Goal: Information Seeking & Learning: Learn about a topic

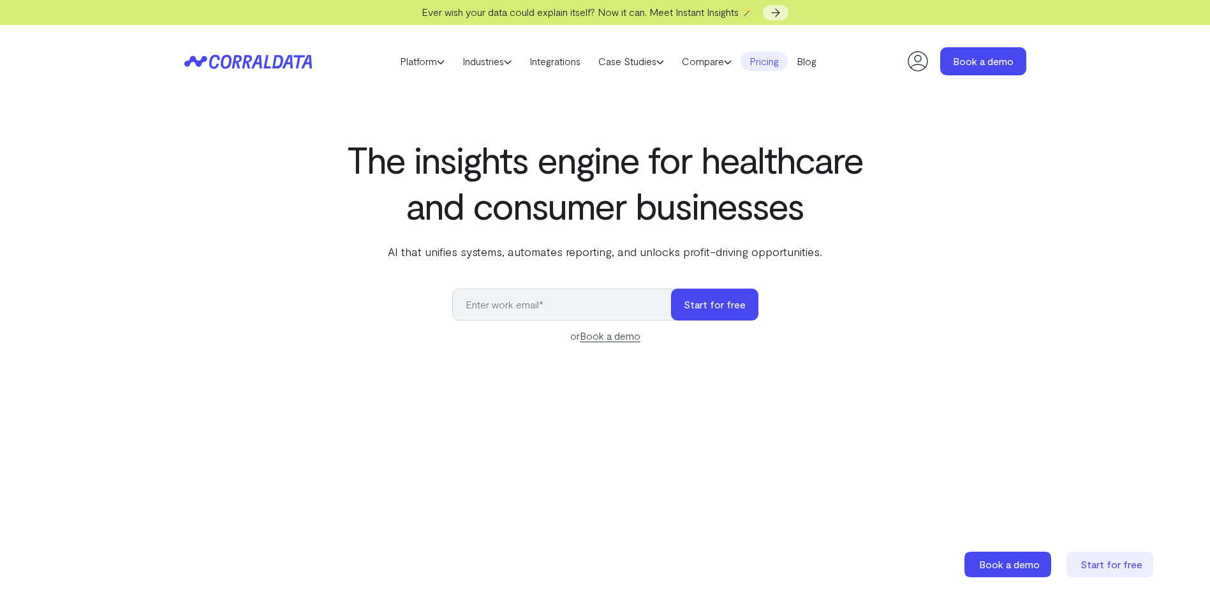
drag, startPoint x: 778, startPoint y: 61, endPoint x: 778, endPoint y: 70, distance: 8.3
click at [778, 61] on link "Pricing" at bounding box center [764, 61] width 47 height 19
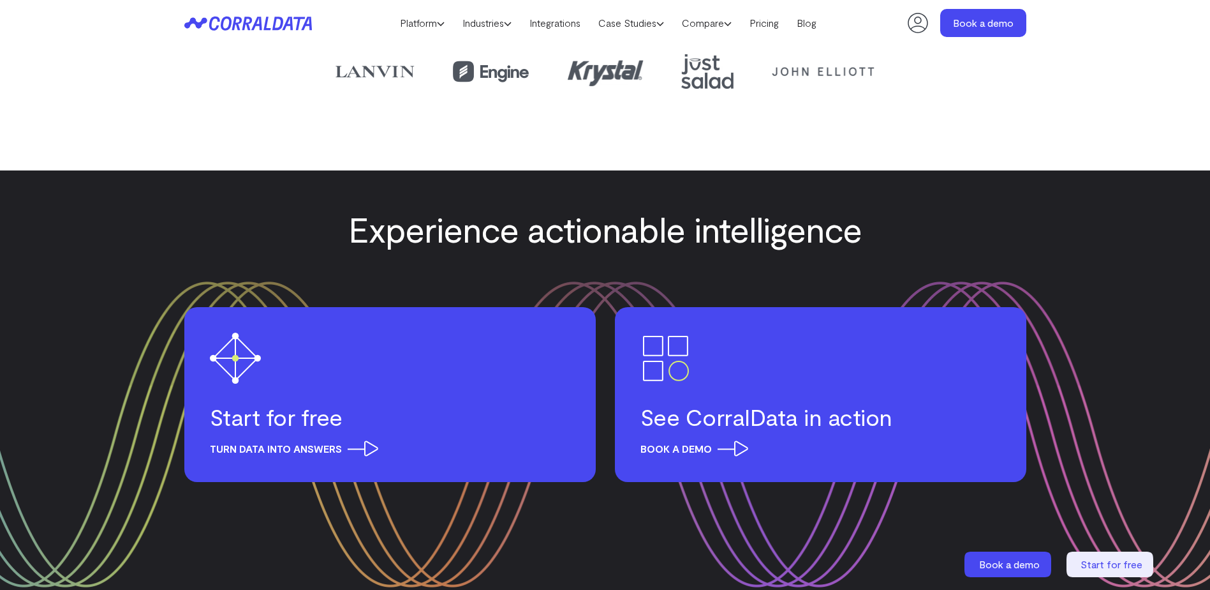
scroll to position [1806, 0]
